Goal: Use online tool/utility: Utilize a website feature to perform a specific function

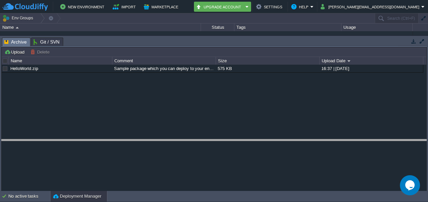
drag, startPoint x: 377, startPoint y: 42, endPoint x: 397, endPoint y: 158, distance: 117.7
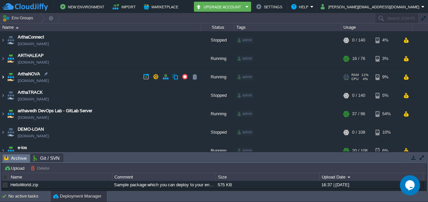
click at [2, 77] on img at bounding box center [2, 77] width 5 height 18
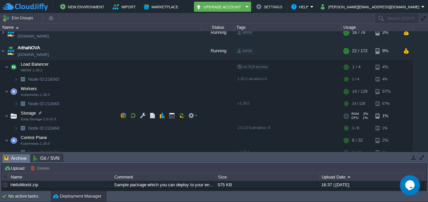
scroll to position [29, 0]
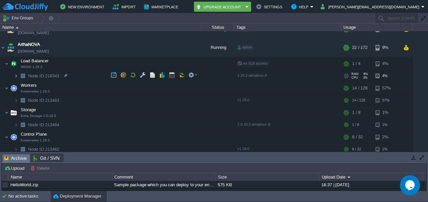
click at [16, 76] on img at bounding box center [16, 76] width 4 height 10
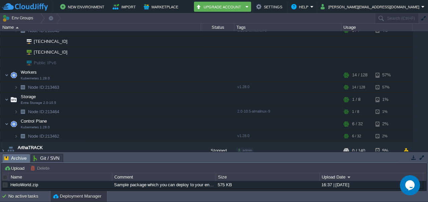
scroll to position [80, 0]
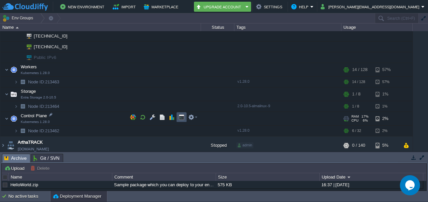
click at [179, 115] on button "button" at bounding box center [182, 117] width 6 height 6
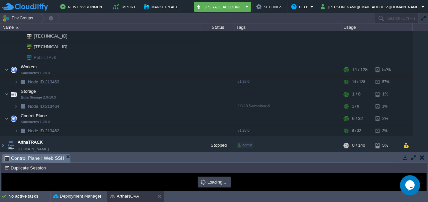
click at [179, 153] on div "Tasks Activity Log Archive Git / SVN Control Plane : Web SSH Upload Delete Depl…" at bounding box center [214, 171] width 428 height 39
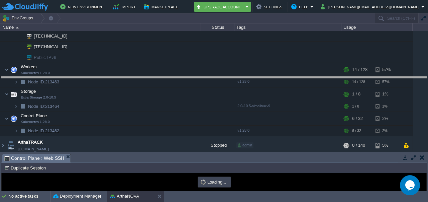
drag, startPoint x: 227, startPoint y: 158, endPoint x: 238, endPoint y: 81, distance: 78.4
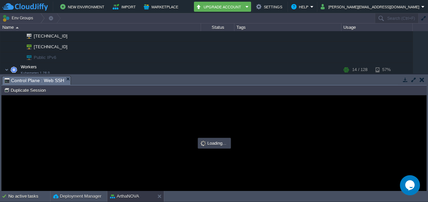
scroll to position [0, 0]
type input "#000000"
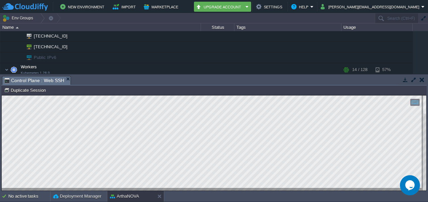
click at [2, 95] on html "Copy: Ctrl + Shift + C Paste: Ctrl + V Settings: Ctrl + Shift + Alt 0" at bounding box center [214, 95] width 425 height 0
click at [25, 95] on html "Copy: Ctrl + Shift + C Paste: Ctrl + V Settings: Ctrl + Shift + Alt 0" at bounding box center [214, 95] width 425 height 0
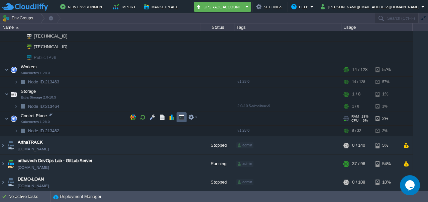
click at [180, 120] on td at bounding box center [182, 117] width 10 height 10
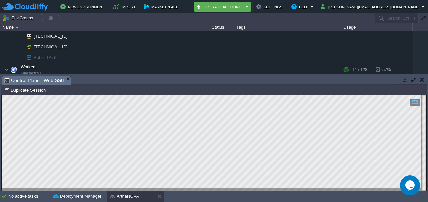
type input "#000000"
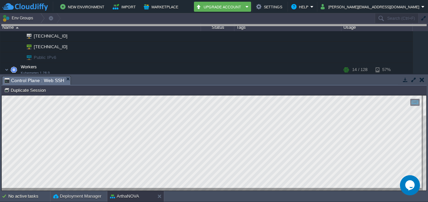
drag, startPoint x: 143, startPoint y: 80, endPoint x: 142, endPoint y: -17, distance: 97.0
click at [142, 0] on html "New Environment Import Marketplace Bonus ₹0.00 Upgrade Account Settings Help sh…" at bounding box center [214, 101] width 428 height 202
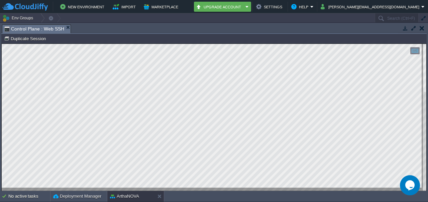
click at [70, 44] on html "Copy: Ctrl + Shift + C Paste: Ctrl + V Settings: Ctrl + Shift + Alt 0" at bounding box center [214, 44] width 425 height 0
click at [54, 44] on html "Copy: Ctrl + Shift + C Paste: Ctrl + V Settings: Ctrl + Shift + Alt 0" at bounding box center [214, 44] width 425 height 0
click at [2, 44] on html "Copy: Ctrl + Shift + C Paste: Ctrl + V Settings: Ctrl + Shift + Alt 0" at bounding box center [214, 44] width 425 height 0
drag, startPoint x: 101, startPoint y: 241, endPoint x: 128, endPoint y: 212, distance: 39.5
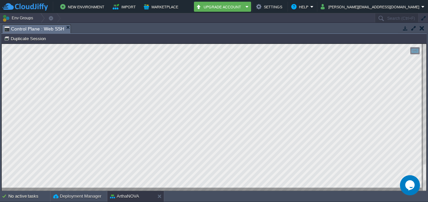
click at [128, 44] on html "Copy: Ctrl + Shift + C Paste: Ctrl + V Settings: Ctrl + Shift + Alt 0" at bounding box center [214, 44] width 425 height 0
click at [88, 44] on html "Copy: Ctrl + Shift + C Paste: Ctrl + V Settings: Ctrl + Shift + Alt 0" at bounding box center [214, 44] width 425 height 0
click at [2, 44] on html "Copy: Ctrl + Shift + C Paste: Ctrl + V Settings: Ctrl + Shift + Alt 0" at bounding box center [214, 44] width 425 height 0
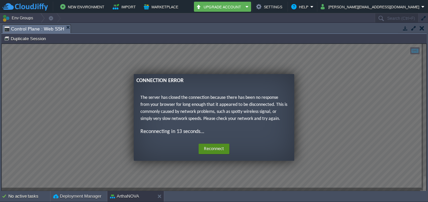
click at [212, 148] on button "Reconnect" at bounding box center [214, 148] width 31 height 11
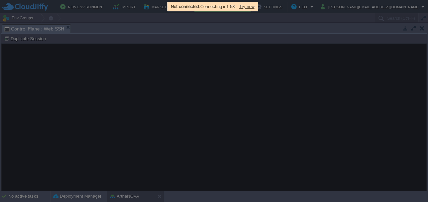
click at [215, 137] on div at bounding box center [214, 101] width 428 height 202
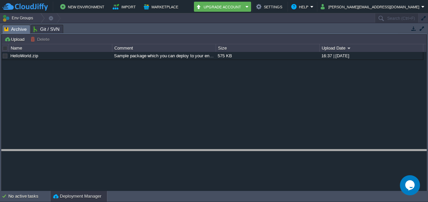
drag, startPoint x: 319, startPoint y: 28, endPoint x: 345, endPoint y: 153, distance: 127.8
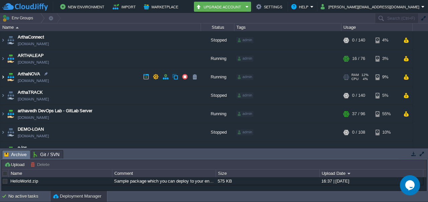
click at [4, 80] on img at bounding box center [2, 77] width 5 height 18
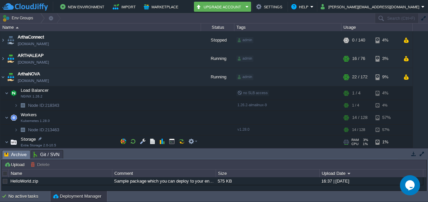
scroll to position [37, 0]
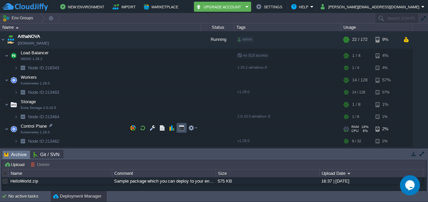
click at [179, 128] on button "button" at bounding box center [182, 128] width 6 height 6
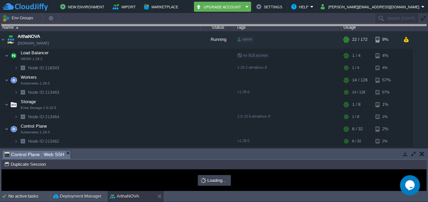
drag, startPoint x: 230, startPoint y: 152, endPoint x: 246, endPoint y: 4, distance: 148.7
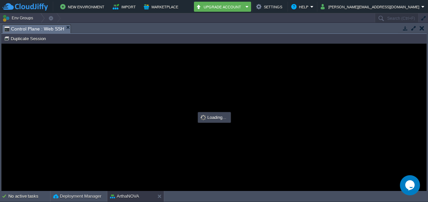
scroll to position [0, 0]
type input "#000000"
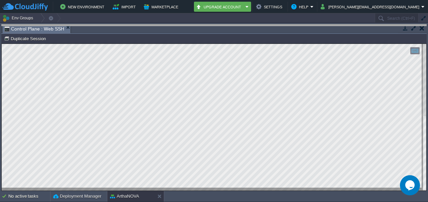
drag, startPoint x: 153, startPoint y: 28, endPoint x: 154, endPoint y: 1, distance: 27.1
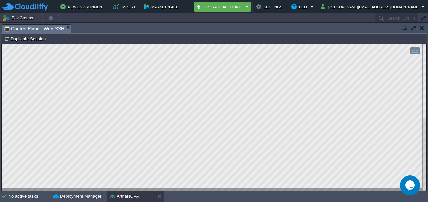
click at [78, 44] on html "Copy: Ctrl + Shift + C Paste: Ctrl + V Settings: Ctrl + Shift + Alt 0" at bounding box center [214, 44] width 425 height 0
click at [121, 44] on html "Copy: Ctrl + Shift + C Paste: Ctrl + V Settings: Ctrl + Shift + Alt 0" at bounding box center [214, 44] width 425 height 0
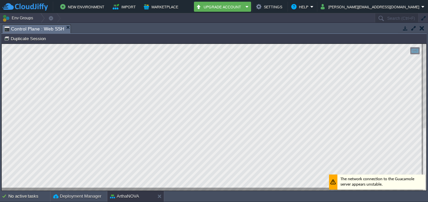
click at [2, 44] on html "Copy: Ctrl + Shift + C Paste: Ctrl + V Settings: Ctrl + Shift + Alt 0" at bounding box center [214, 44] width 425 height 0
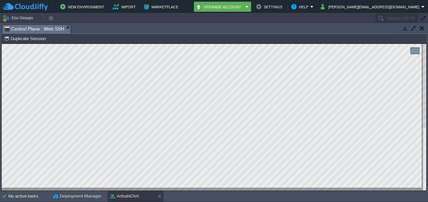
click at [0, 168] on div "Tasks Activity Log Archive Git / SVN Control Plane : Web SSH Upload Delete Depl…" at bounding box center [214, 107] width 428 height 168
click at [2, 44] on html "Copy: Ctrl + Shift + C Paste: Ctrl + V Settings: Ctrl + Shift + Alt 0" at bounding box center [214, 44] width 425 height 0
